Goal: Register for event/course

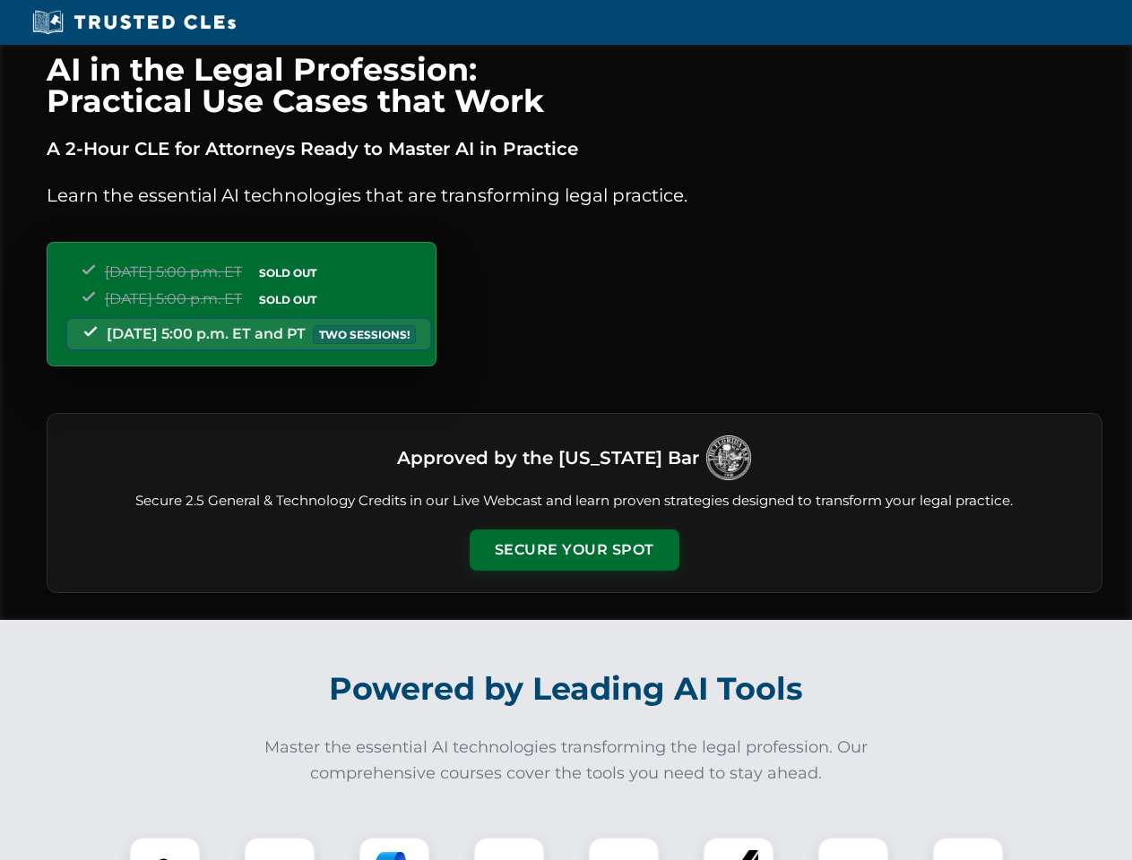
click at [574, 550] on button "Secure Your Spot" at bounding box center [575, 550] width 210 height 41
